Goal: Obtain resource: Obtain resource

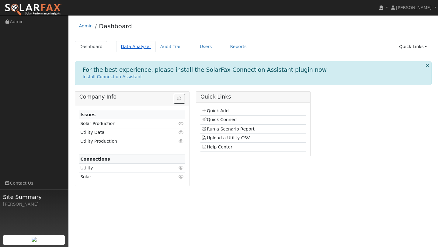
click at [136, 45] on link "Data Analyzer" at bounding box center [136, 46] width 40 height 11
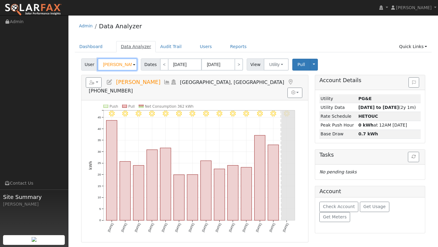
type input "\"
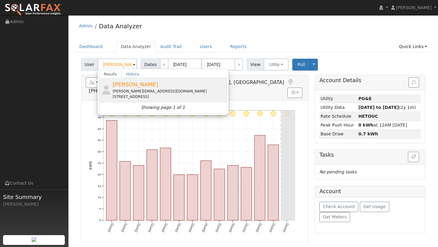
click at [142, 90] on div "[PERSON_NAME][EMAIL_ADDRESS][DOMAIN_NAME]" at bounding box center [169, 91] width 113 height 5
type input "[PERSON_NAME]"
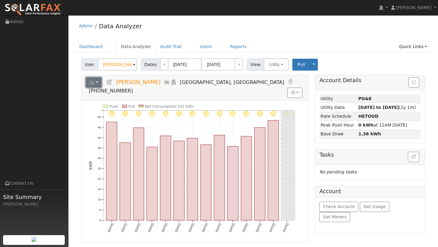
click at [97, 83] on button "button" at bounding box center [94, 82] width 16 height 10
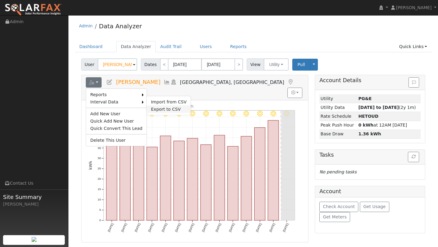
click at [158, 108] on link "Export to CSV" at bounding box center [169, 109] width 44 height 7
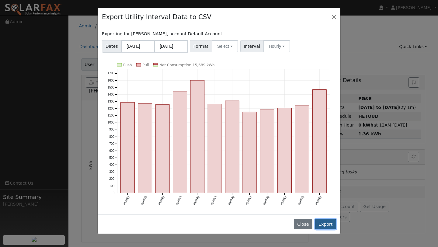
click at [331, 224] on button "Export" at bounding box center [325, 224] width 21 height 10
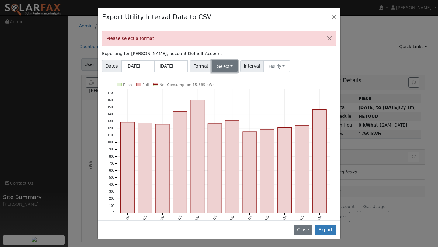
click at [223, 70] on button "Select" at bounding box center [225, 66] width 26 height 12
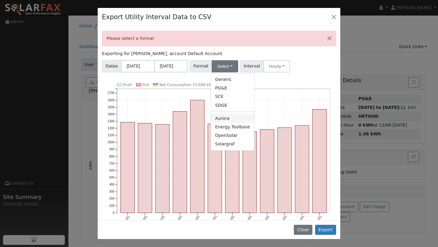
click at [221, 117] on link "Aurora" at bounding box center [233, 118] width 44 height 9
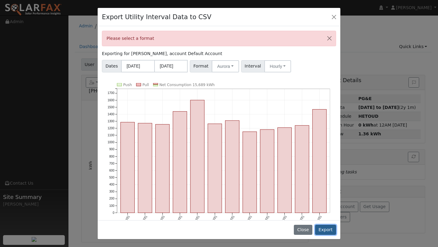
click at [329, 234] on button "Export" at bounding box center [325, 230] width 21 height 10
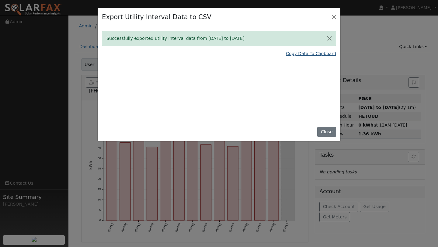
click at [296, 52] on link "Copy Data To Clipboard" at bounding box center [311, 54] width 50 height 6
click at [332, 16] on button "Close" at bounding box center [334, 16] width 9 height 9
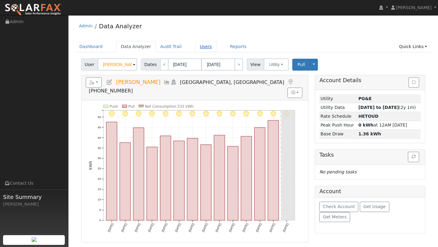
click at [206, 46] on link "Users" at bounding box center [205, 46] width 21 height 11
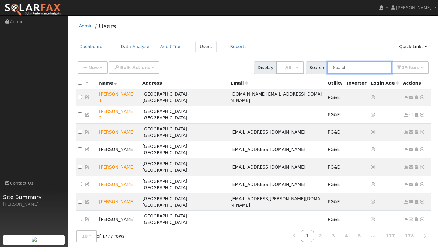
click at [339, 68] on input "text" at bounding box center [360, 68] width 65 height 12
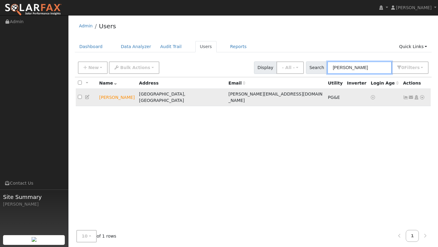
type input "[PERSON_NAME]"
click at [423, 95] on icon at bounding box center [422, 97] width 5 height 4
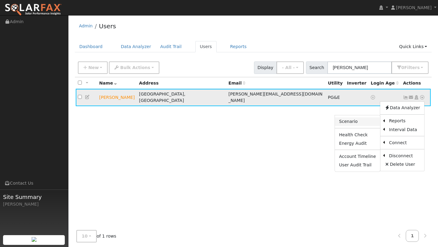
click at [361, 121] on link "Scenario" at bounding box center [357, 122] width 45 height 9
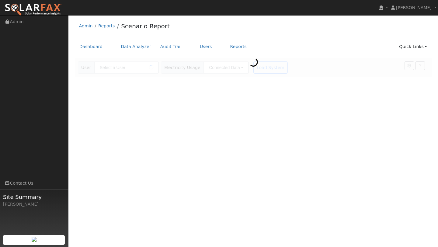
type input "Robert Alfaro"
